Goal: Find specific page/section: Find specific page/section

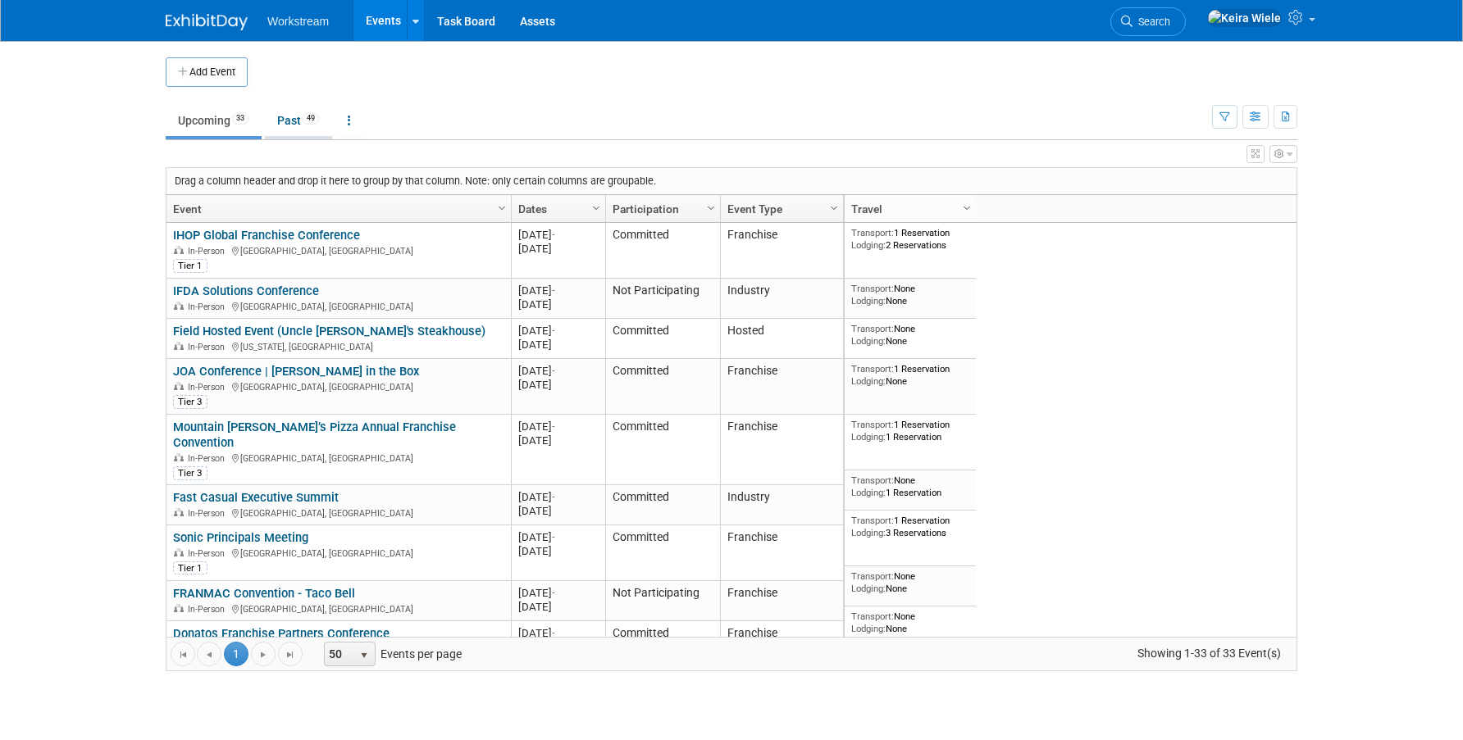
click at [293, 113] on link "Past 49" at bounding box center [298, 120] width 67 height 31
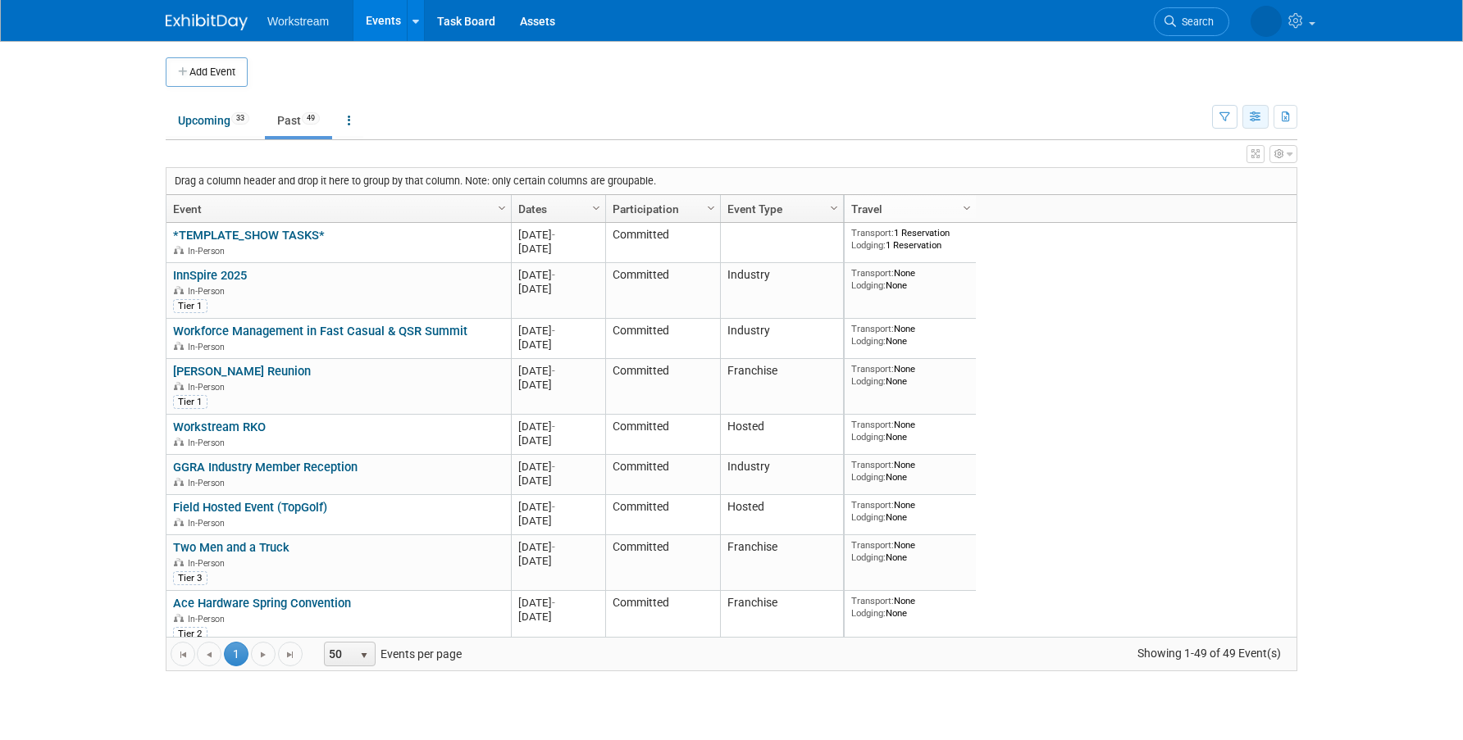
click at [1258, 125] on button "button" at bounding box center [1255, 117] width 26 height 24
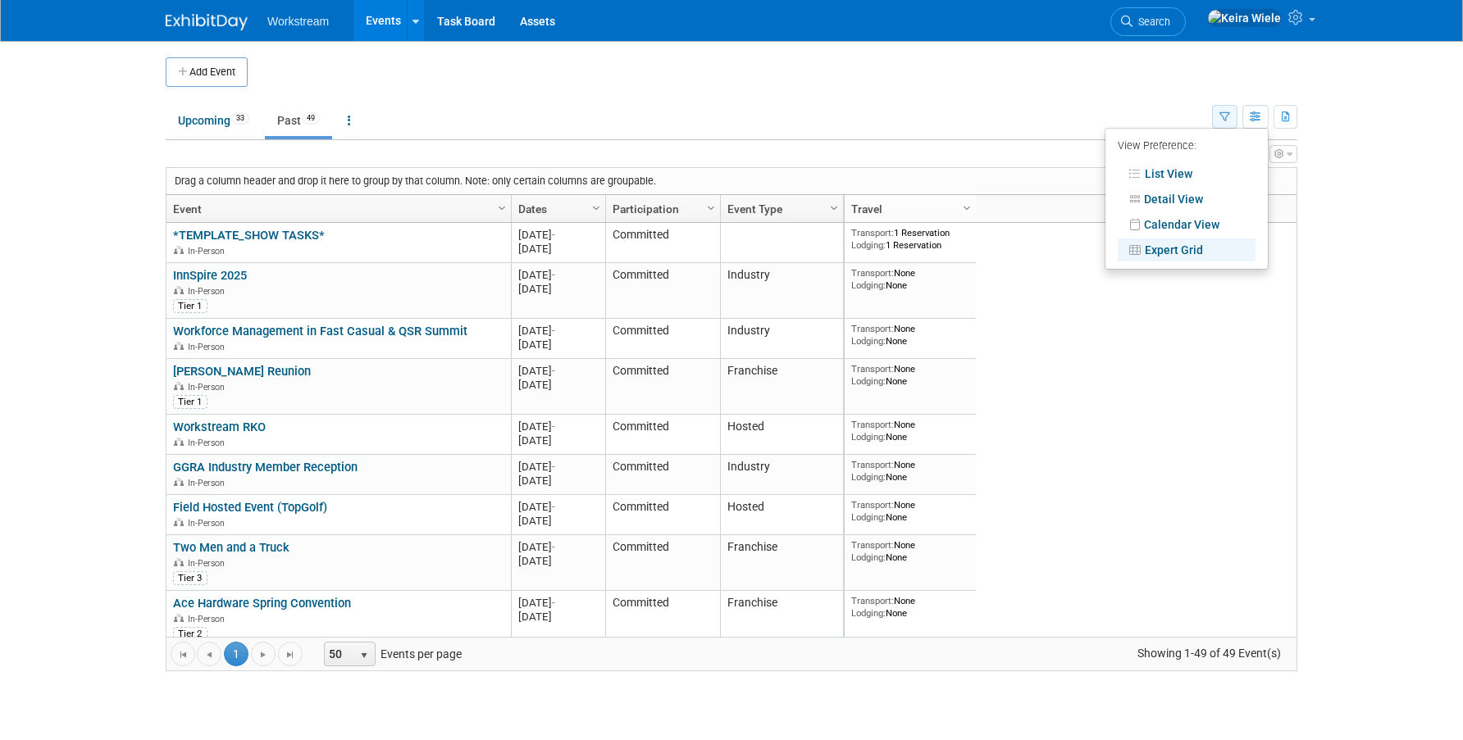
click at [1222, 118] on icon "button" at bounding box center [1224, 117] width 11 height 11
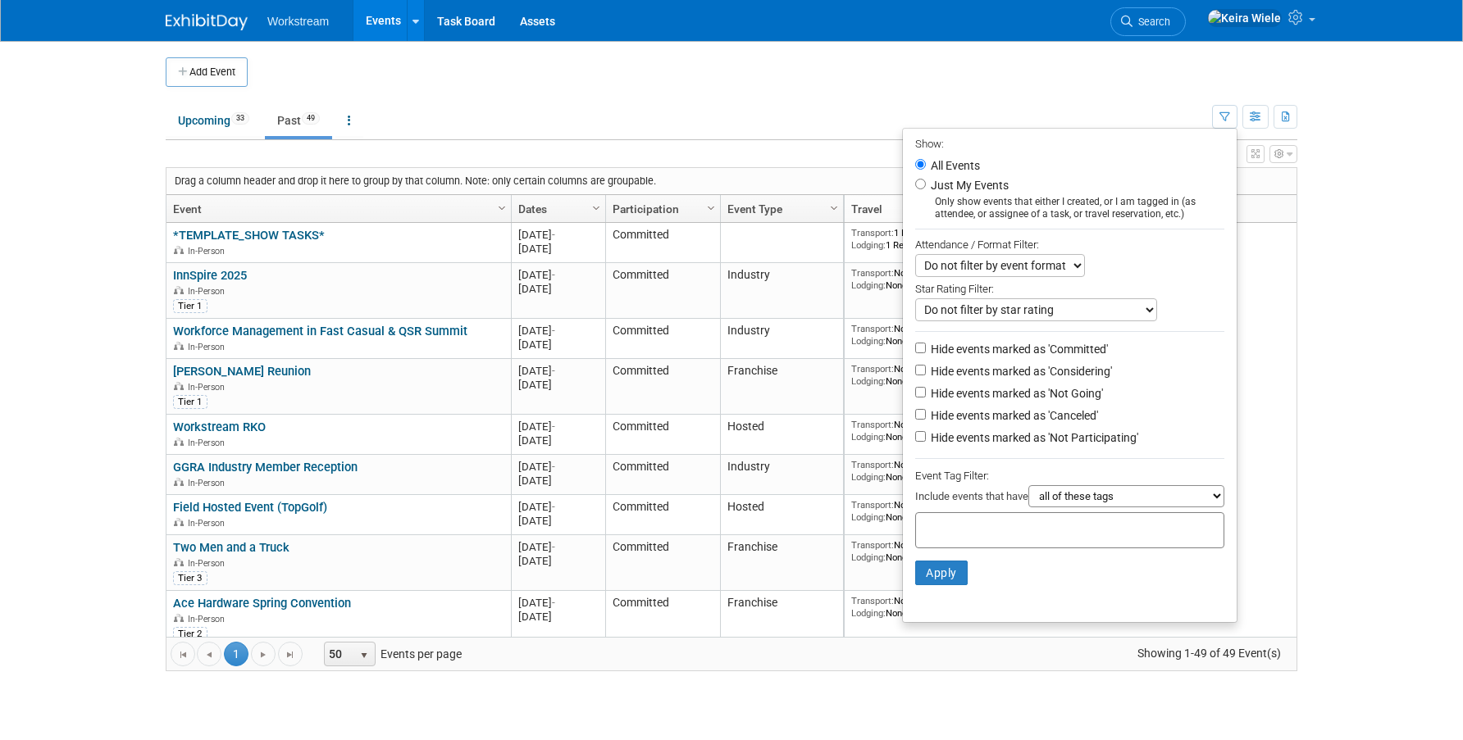
click at [806, 2] on div "Workstream Events Add Event Bulk Upload Events Shareable Event Boards Recently …" at bounding box center [731, 20] width 1131 height 41
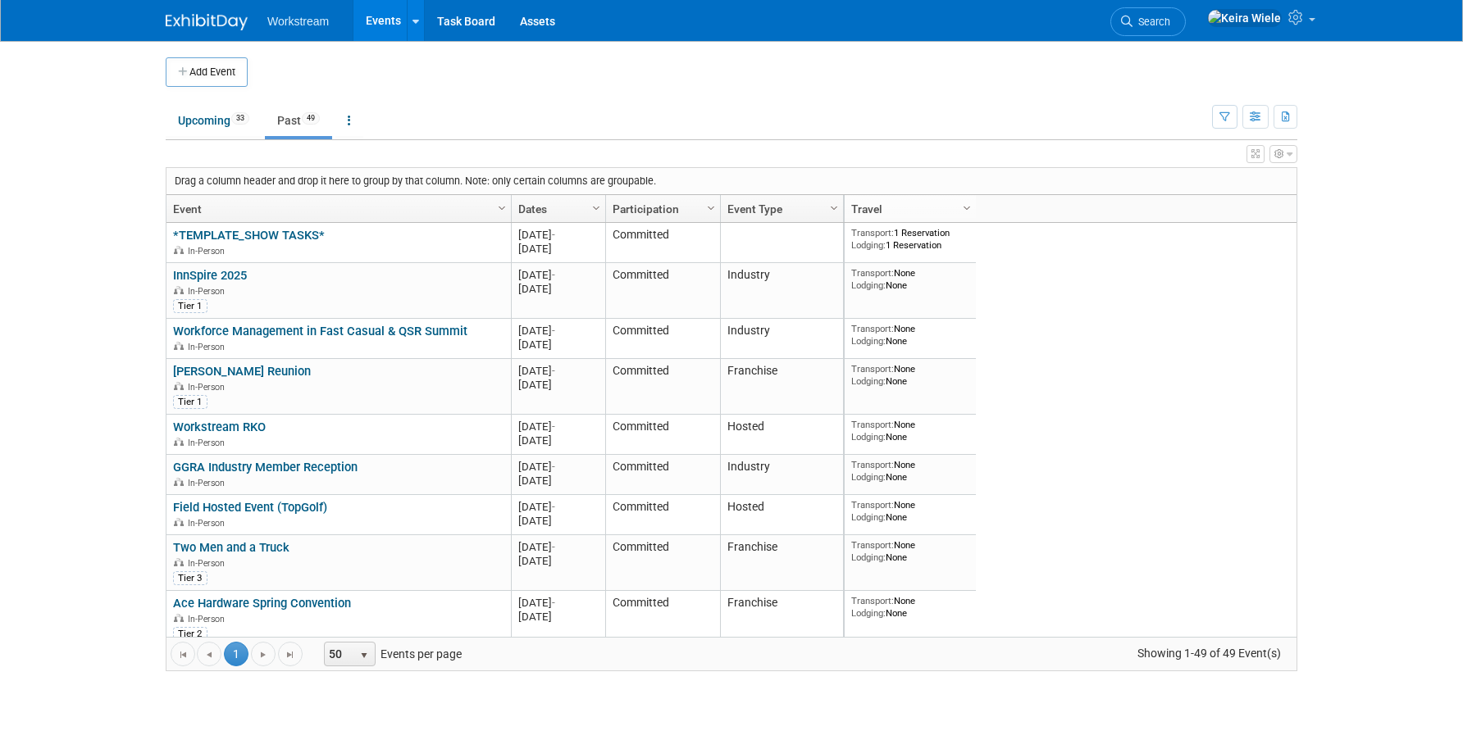
click at [700, 200] on link "Participation" at bounding box center [660, 209] width 97 height 28
drag, startPoint x: 662, startPoint y: 205, endPoint x: 640, endPoint y: 175, distance: 37.6
click at [640, 175] on body "Workstream Events Add Event Bulk Upload Events Shareable Event Boards Recently …" at bounding box center [731, 370] width 1463 height 740
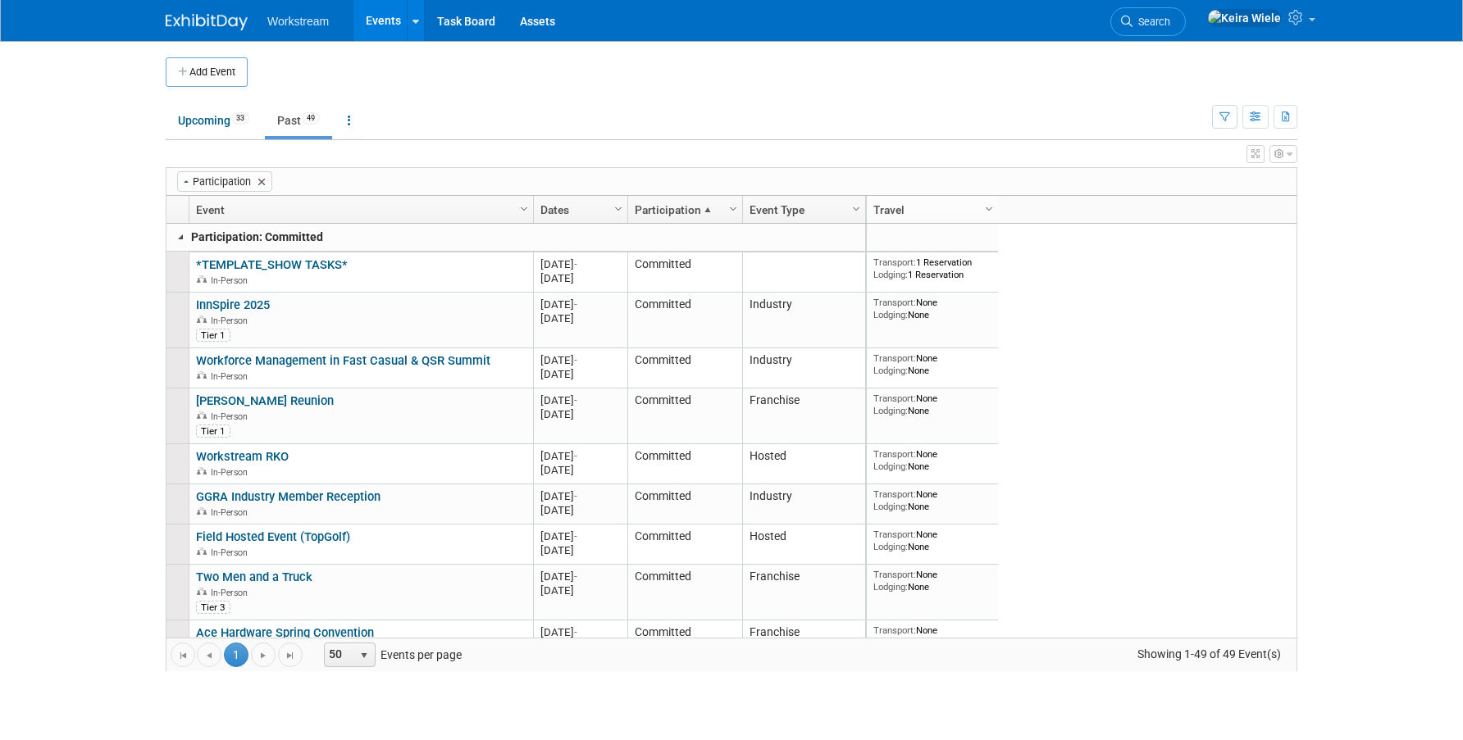
click at [179, 239] on link at bounding box center [181, 236] width 13 height 13
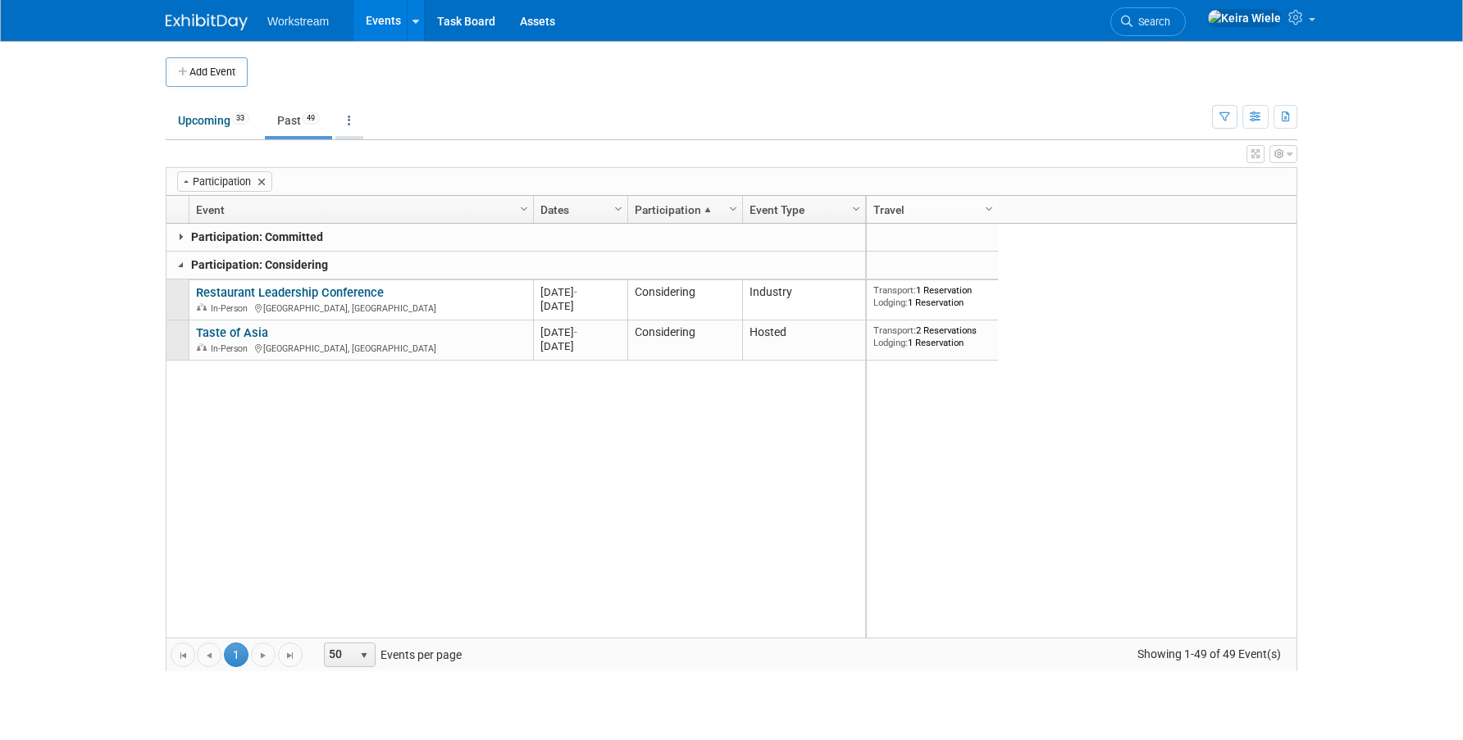
click at [362, 125] on link at bounding box center [349, 120] width 28 height 31
click at [380, 98] on td "Upcoming 33 Past 49 All Events 82 Past and Upcoming Grouped Annually Events gro…" at bounding box center [689, 113] width 1046 height 53
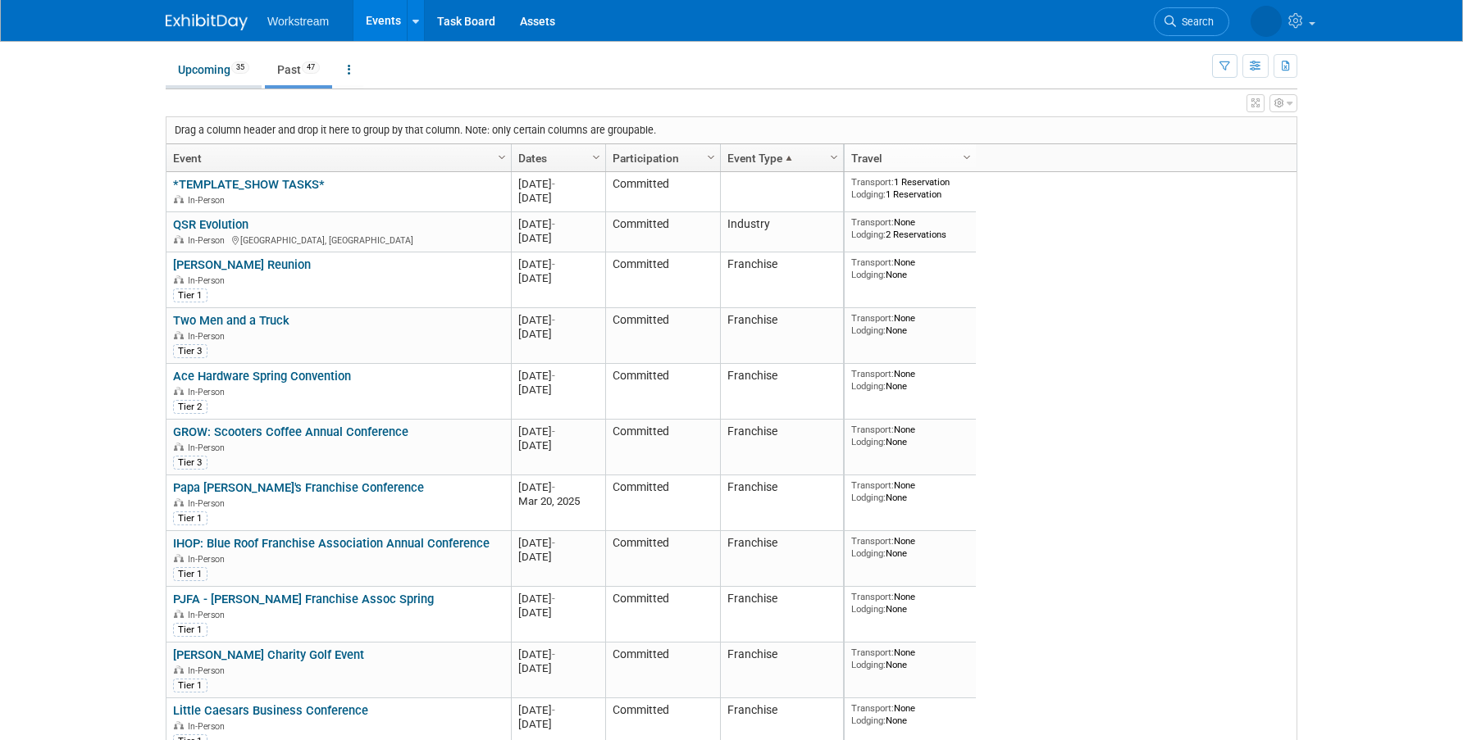
scroll to position [1046, 0]
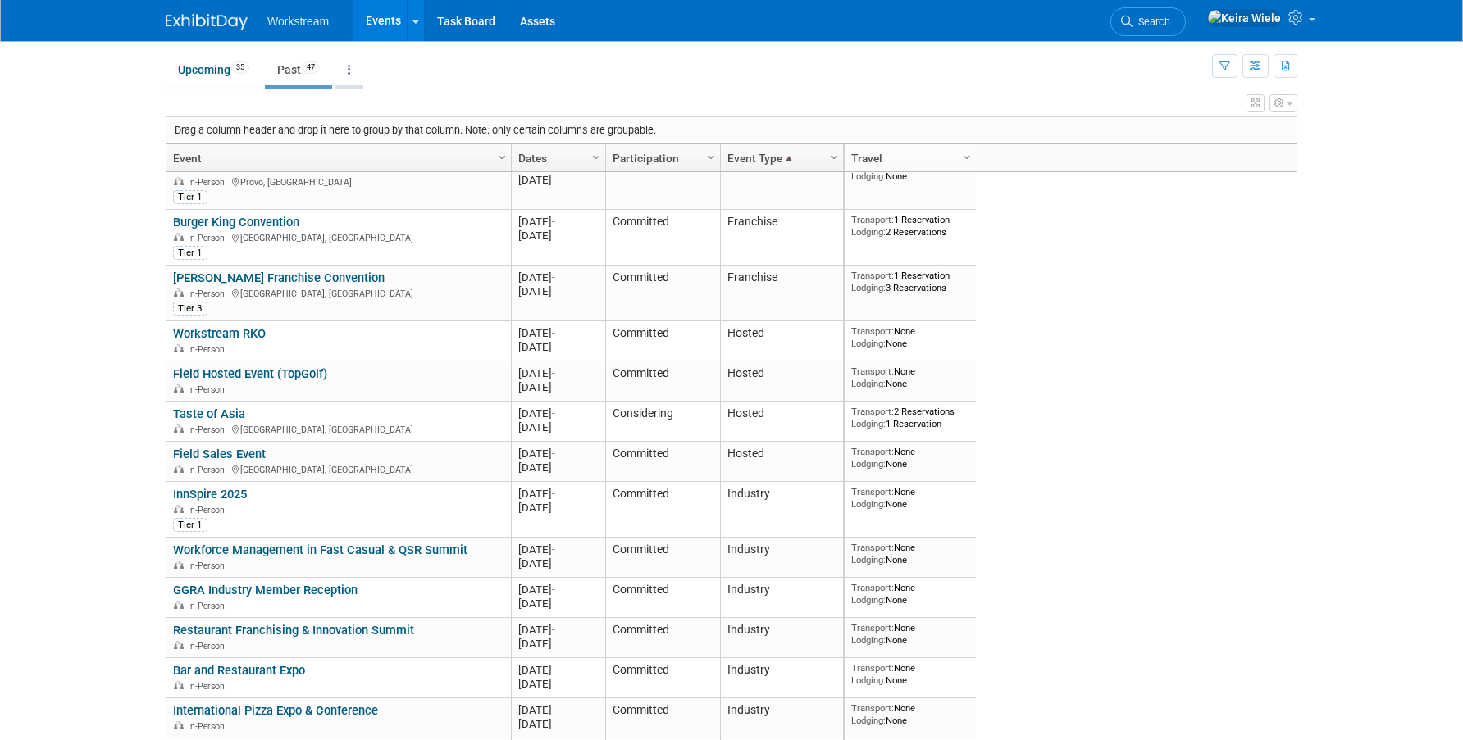
click at [344, 73] on link at bounding box center [349, 69] width 28 height 31
click at [373, 97] on link "All Events 82 Past and Upcoming" at bounding box center [400, 107] width 130 height 36
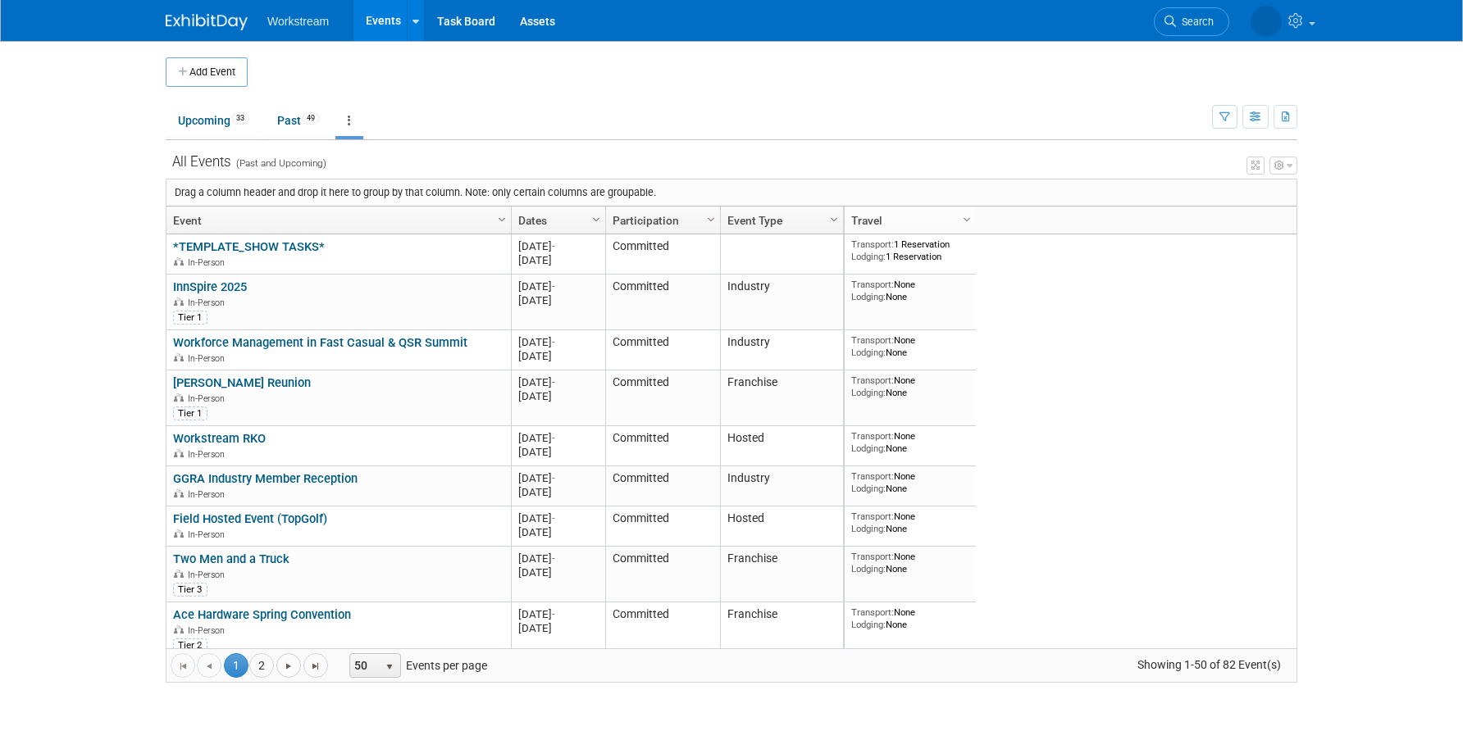
click at [652, 157] on div "View Grid Tips & Tricks Advanced Options Reset Grid Layout (back to default)" at bounding box center [731, 163] width 1131 height 23
click at [707, 192] on body "Workstream Events Add Event Bulk Upload Events Shareable Event Boards Recently …" at bounding box center [731, 370] width 1463 height 740
